Goal: Task Accomplishment & Management: Manage account settings

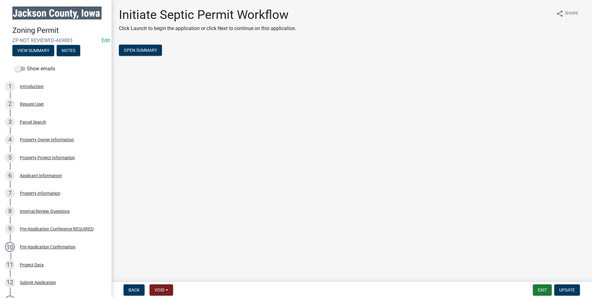
scroll to position [178, 0]
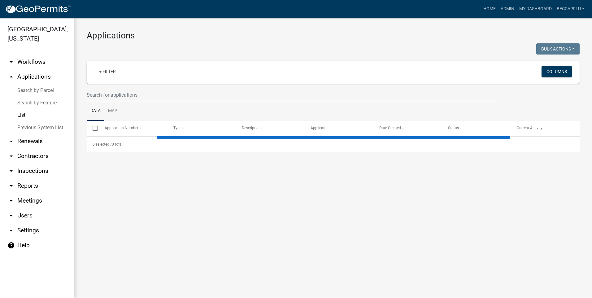
select select "3: 100"
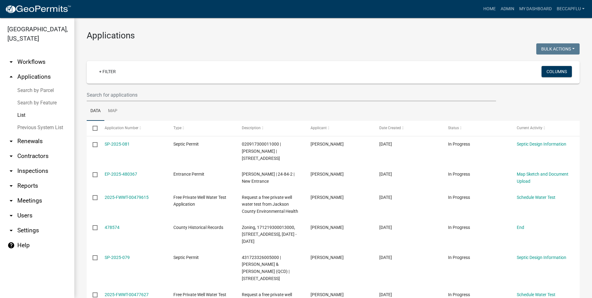
click at [55, 9] on img at bounding box center [38, 9] width 66 height 9
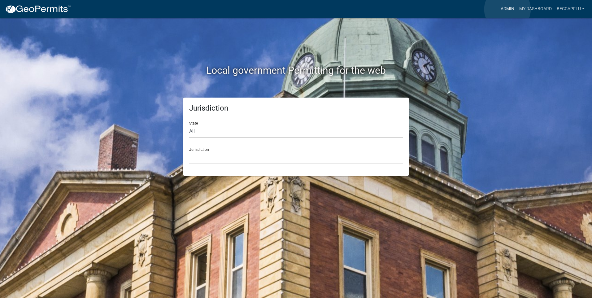
click at [508, 9] on link "Admin" at bounding box center [507, 9] width 19 height 12
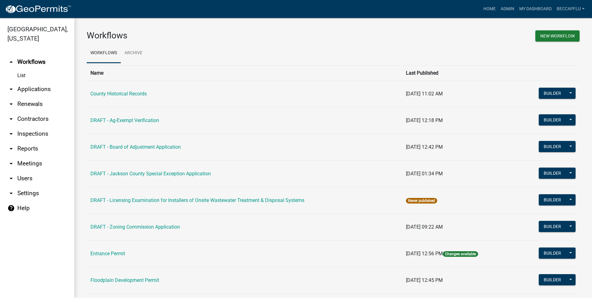
click at [35, 82] on link "arrow_drop_down Applications" at bounding box center [37, 89] width 74 height 15
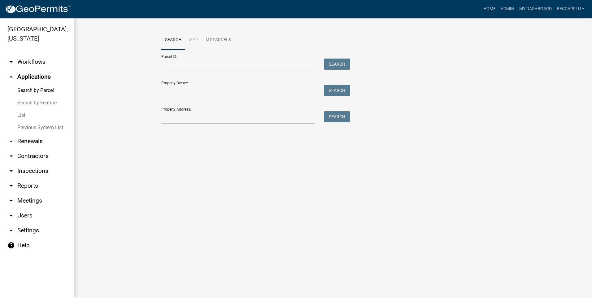
click at [20, 109] on link "List" at bounding box center [37, 115] width 74 height 12
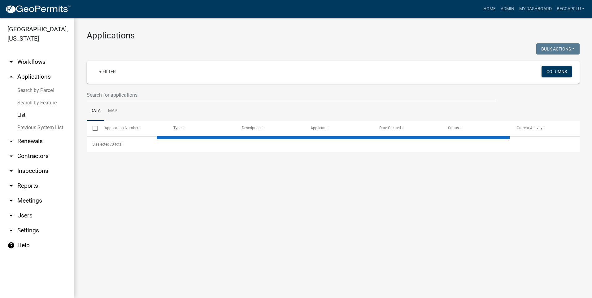
select select "3: 100"
